Goal: Navigation & Orientation: Find specific page/section

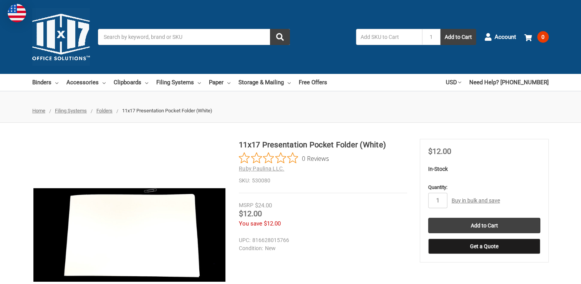
scroll to position [103, 0]
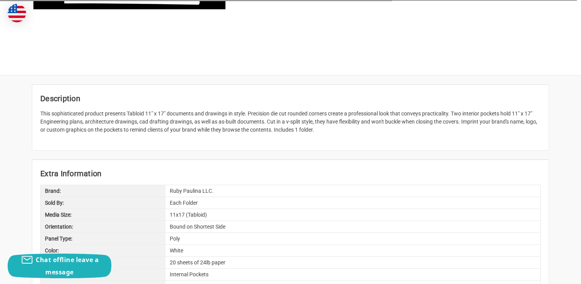
scroll to position [420, 0]
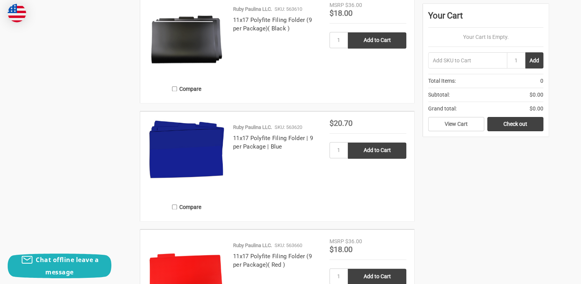
scroll to position [999, 0]
